Goal: Find specific page/section: Find specific page/section

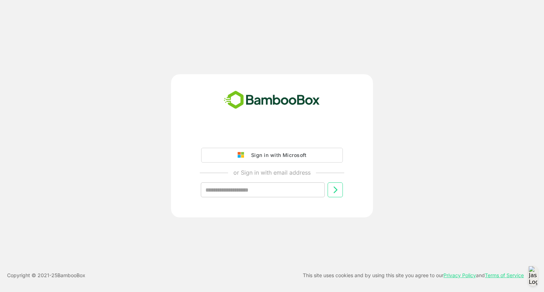
click at [278, 153] on div "Sign in with Microsoft" at bounding box center [277, 155] width 59 height 9
click at [399, 139] on div "Sign in with Microsoft or Sign in with email address ​" at bounding box center [272, 145] width 435 height 143
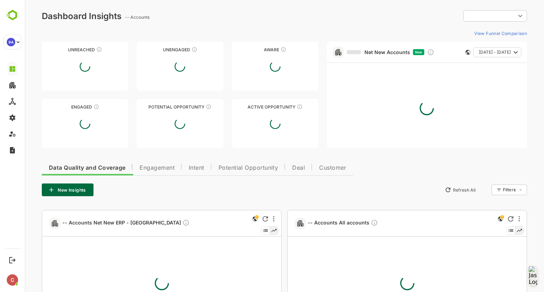
type input "**********"
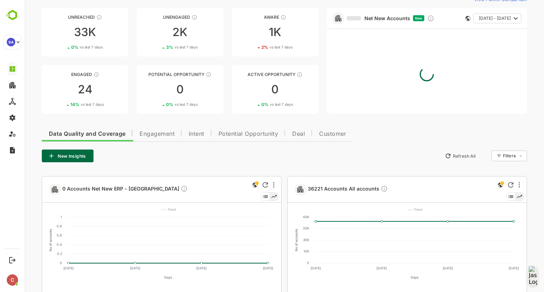
scroll to position [32, 0]
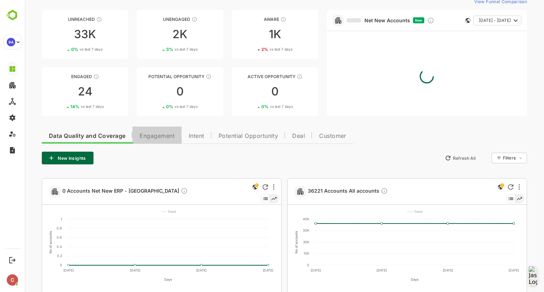
click at [163, 135] on span "Engagement" at bounding box center [157, 137] width 35 height 6
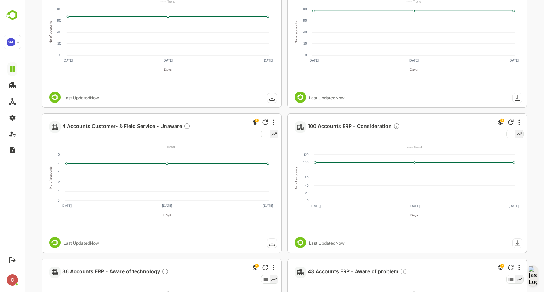
scroll to position [388, 0]
click at [337, 129] on span "100 Accounts ERP - Consideration" at bounding box center [354, 127] width 92 height 8
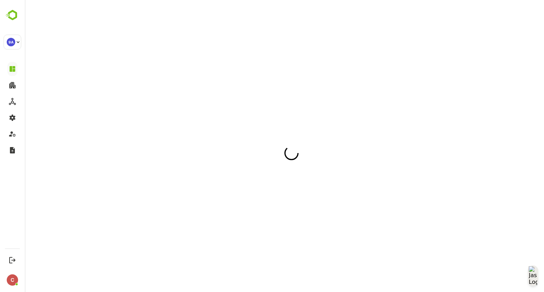
scroll to position [0, 0]
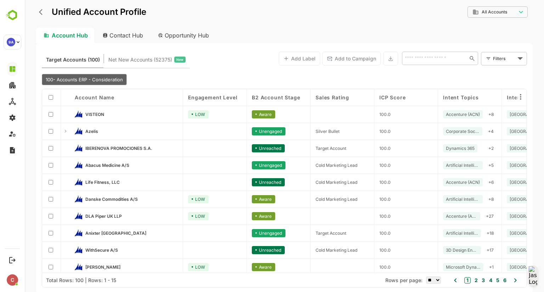
click at [280, 100] on span "B2 Account Stage" at bounding box center [276, 98] width 48 height 6
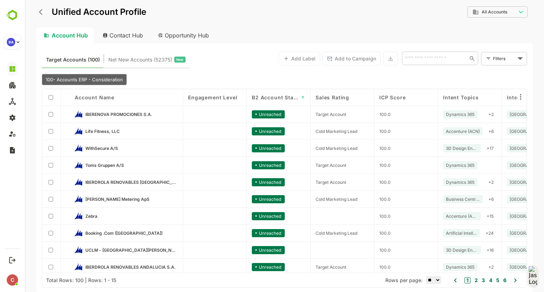
click at [280, 100] on span "B2 Account Stage" at bounding box center [275, 98] width 47 height 6
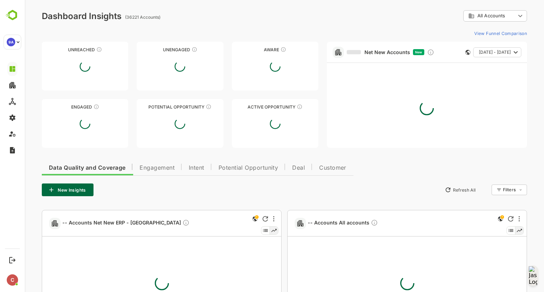
scroll to position [448, 0]
